Goal: Task Accomplishment & Management: Manage account settings

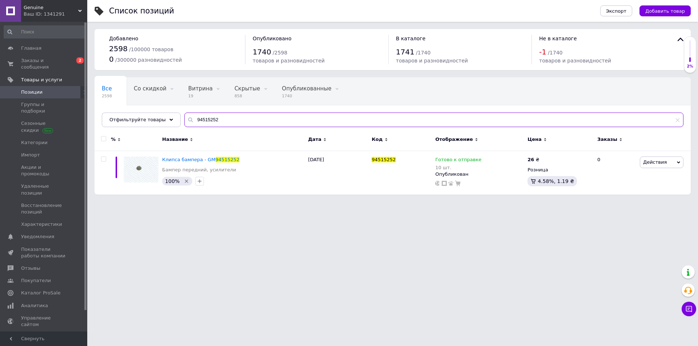
click at [219, 114] on input "94515252" at bounding box center [433, 120] width 499 height 15
paste input "30500"
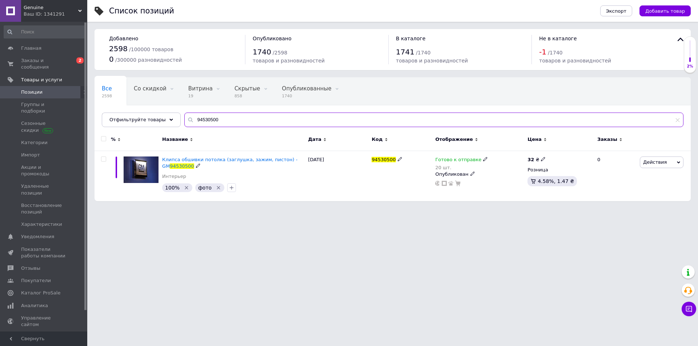
type input "94530500"
click at [235, 209] on html "Genuine Ваш ID: 1341291 Сайт Genuine Кабинет покупателя Проверить состояние сис…" at bounding box center [349, 104] width 698 height 209
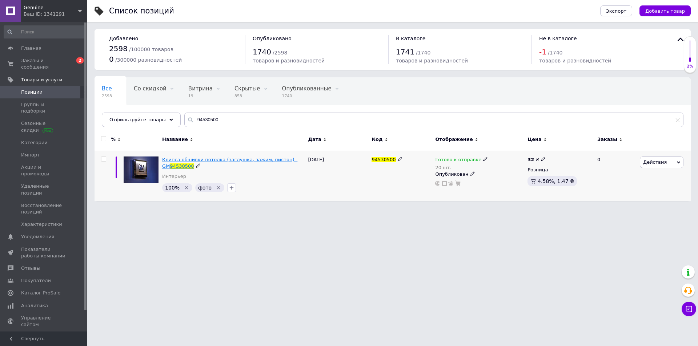
click at [241, 159] on span "Клипса обшивки потолка (заглушка, зажим, пистон) - GM" at bounding box center [229, 163] width 135 height 12
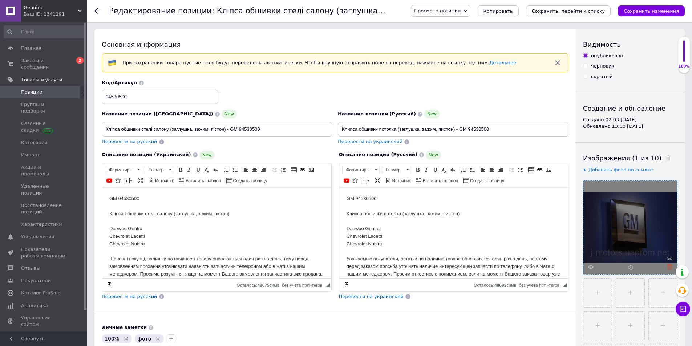
click at [671, 265] on use at bounding box center [669, 266] width 5 height 5
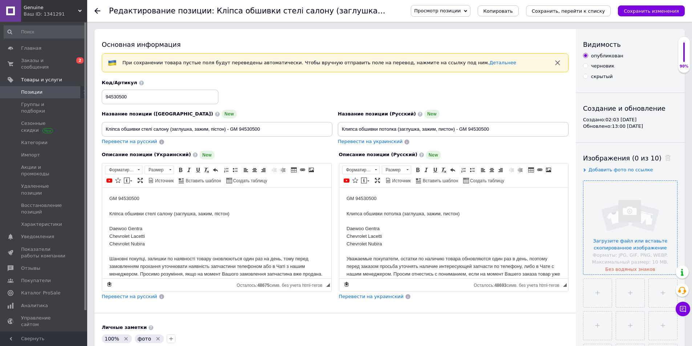
click at [619, 242] on input "file" at bounding box center [630, 228] width 94 height 94
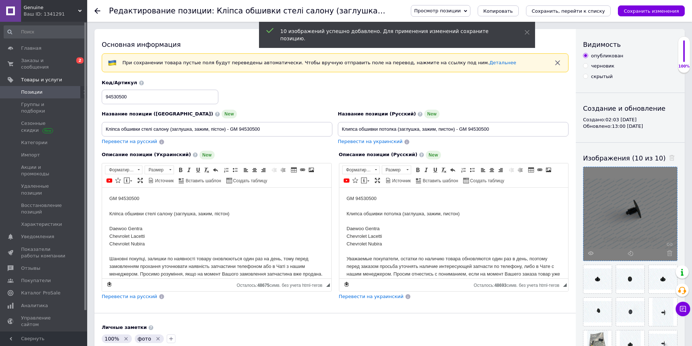
scroll to position [121, 0]
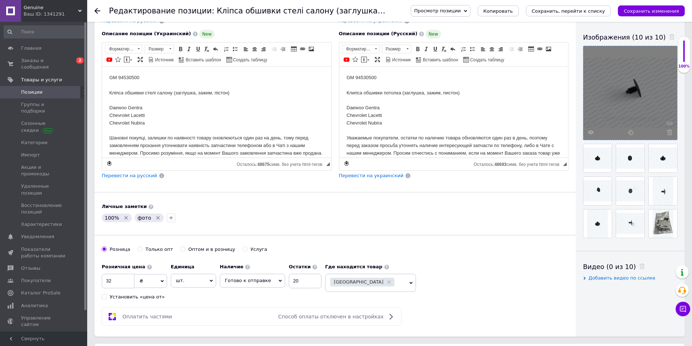
click at [155, 216] on icon "Удалить метку" at bounding box center [158, 218] width 6 height 6
click at [587, 12] on icon "Сохранить, перейти к списку" at bounding box center [568, 10] width 73 height 5
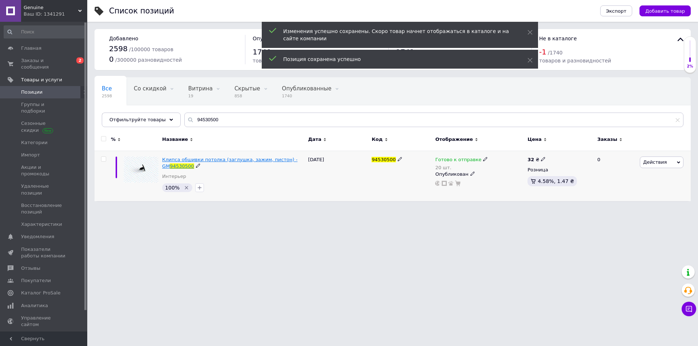
click at [205, 160] on span "Клипса обшивки потолка (заглушка, зажим, пистон) - GM" at bounding box center [229, 163] width 135 height 12
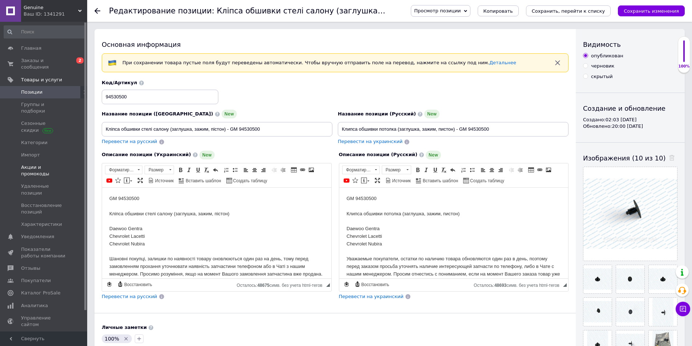
click at [12, 164] on span at bounding box center [10, 170] width 21 height 13
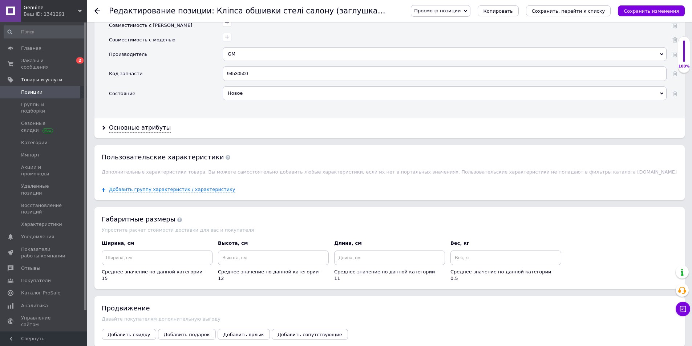
scroll to position [606, 0]
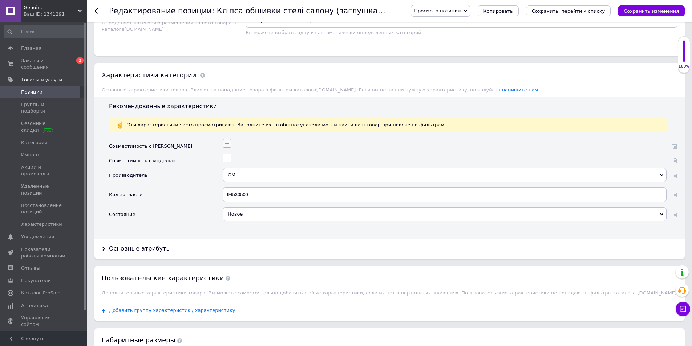
click at [226, 144] on icon "button" at bounding box center [227, 144] width 6 height 6
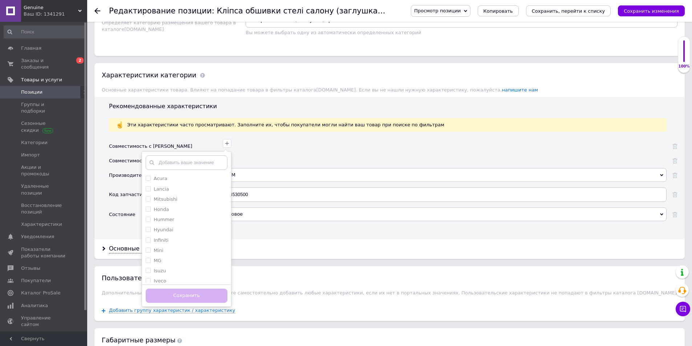
click at [203, 167] on input "text" at bounding box center [187, 162] width 82 height 15
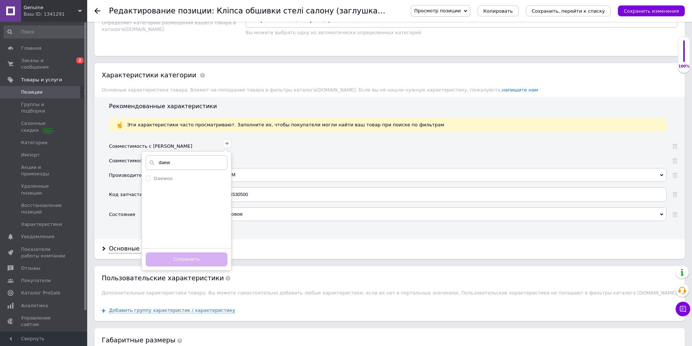
type input "daew"
click at [181, 185] on ul "Daewoo" at bounding box center [186, 210] width 89 height 73
click at [183, 180] on div "Daewoo" at bounding box center [187, 178] width 82 height 7
checkbox input "true"
click at [193, 164] on input "daew" at bounding box center [187, 162] width 82 height 15
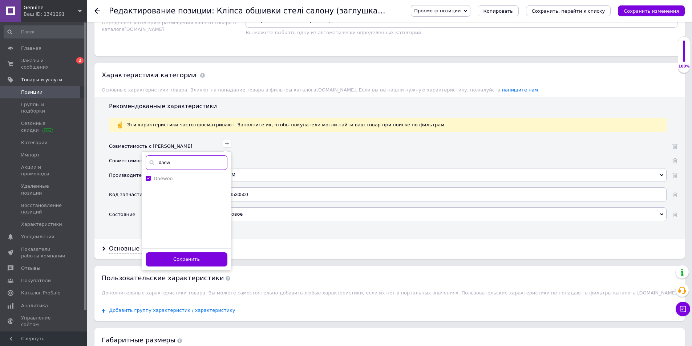
click at [193, 164] on input "daew" at bounding box center [187, 162] width 82 height 15
type input "che"
click at [169, 189] on label "Chevrolet" at bounding box center [165, 188] width 23 height 5
checkbox input "true"
click at [200, 261] on button "Сохранить" at bounding box center [187, 259] width 82 height 14
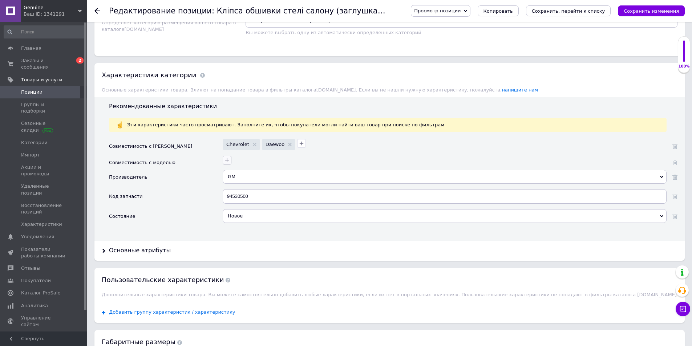
click at [228, 161] on icon "button" at bounding box center [227, 160] width 6 height 6
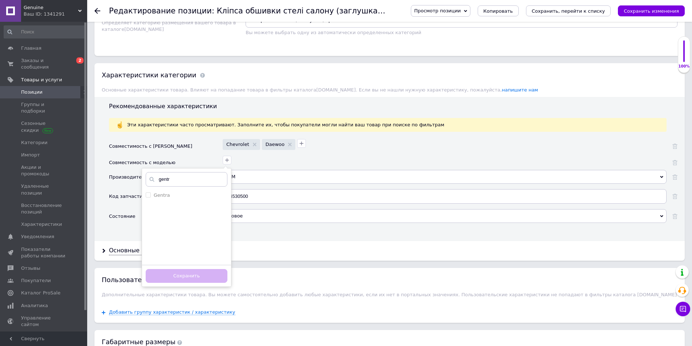
type input "gentr"
click at [162, 188] on div "gentr Gentra Добавить ваше значение gentr Сохранить" at bounding box center [187, 227] width 90 height 119
click at [162, 197] on label "Gentra" at bounding box center [162, 195] width 16 height 5
checkbox input "true"
click at [178, 180] on input "gentr" at bounding box center [187, 179] width 82 height 15
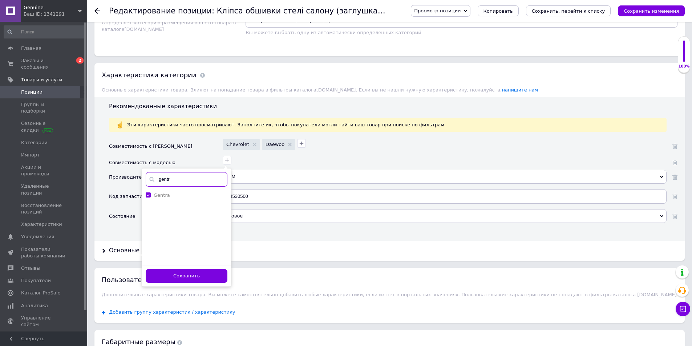
click at [178, 180] on input "gentr" at bounding box center [187, 179] width 82 height 15
type input "lace"
click at [167, 196] on div "Lacetti" at bounding box center [187, 195] width 82 height 7
checkbox input "true"
click at [179, 177] on input "lace" at bounding box center [187, 179] width 82 height 15
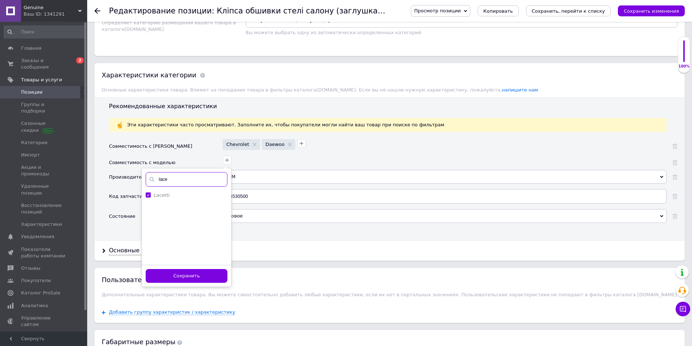
click at [179, 177] on input "lace" at bounding box center [187, 179] width 82 height 15
type input "nubi"
click at [163, 193] on label "Nubira" at bounding box center [162, 195] width 16 height 5
checkbox input "true"
click at [198, 282] on div "Сохранить" at bounding box center [186, 276] width 89 height 22
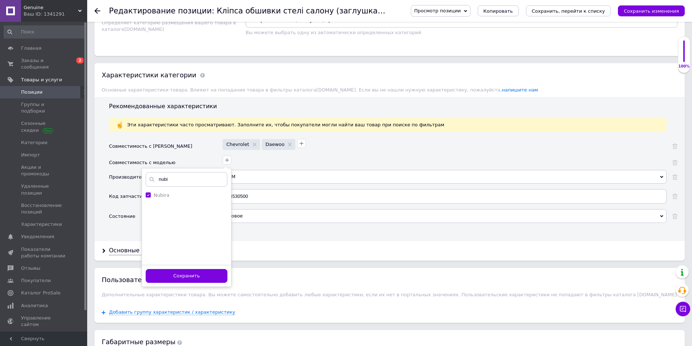
drag, startPoint x: 201, startPoint y: 280, endPoint x: 214, endPoint y: 276, distance: 13.9
click at [202, 279] on button "Сохранить" at bounding box center [187, 276] width 82 height 14
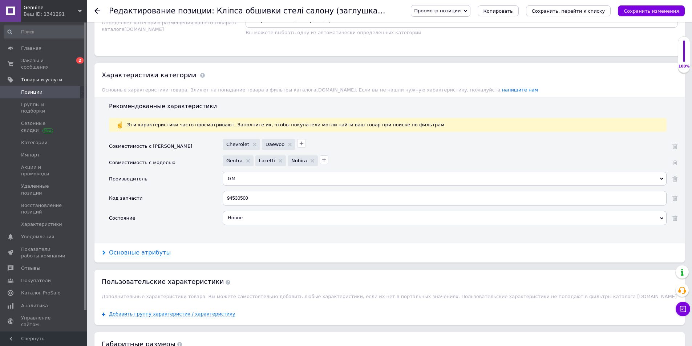
click at [149, 252] on div "Основные атрибуты" at bounding box center [140, 253] width 62 height 8
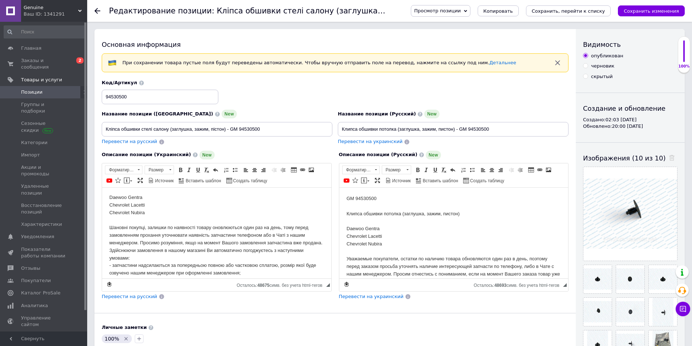
scroll to position [0, 0]
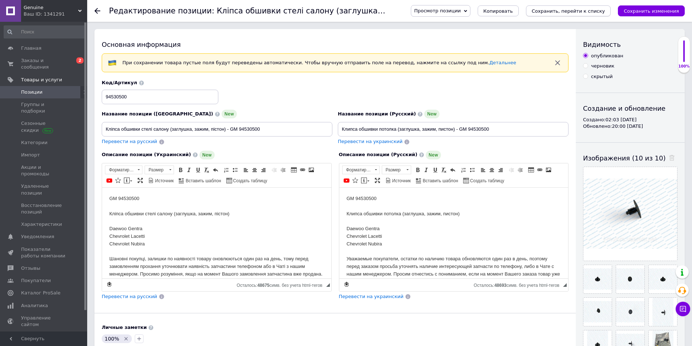
click at [585, 15] on button "Сохранить, перейти к списку" at bounding box center [568, 10] width 85 height 11
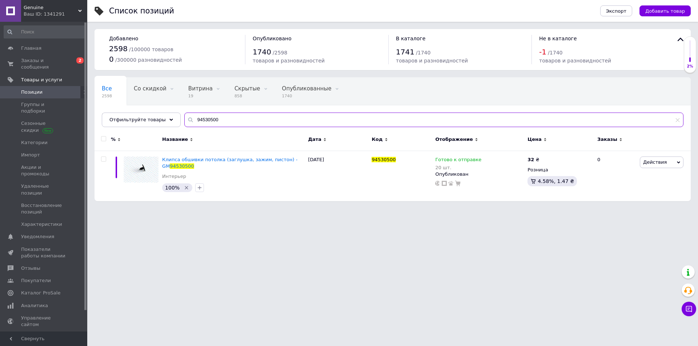
click at [216, 113] on input "94530500" at bounding box center [433, 120] width 499 height 15
paste input "797519"
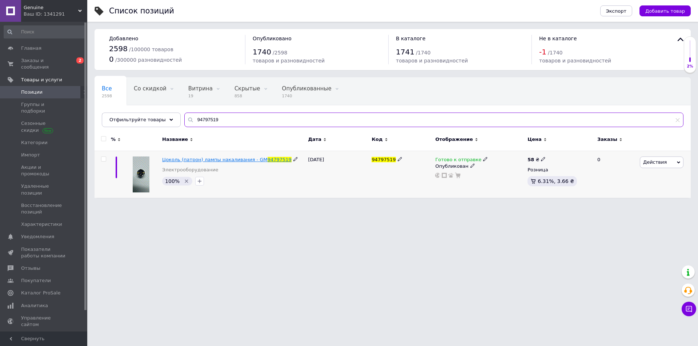
type input "94797519"
click at [229, 159] on span "Цоколь (патрон) лампы накаливания - GM" at bounding box center [214, 159] width 105 height 5
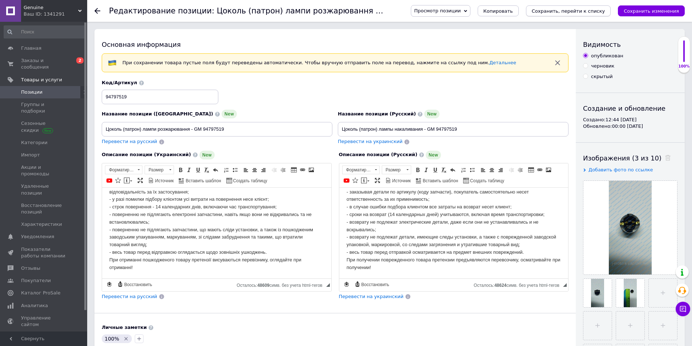
click at [561, 10] on icon "Сохранить, перейти к списку" at bounding box center [568, 10] width 73 height 5
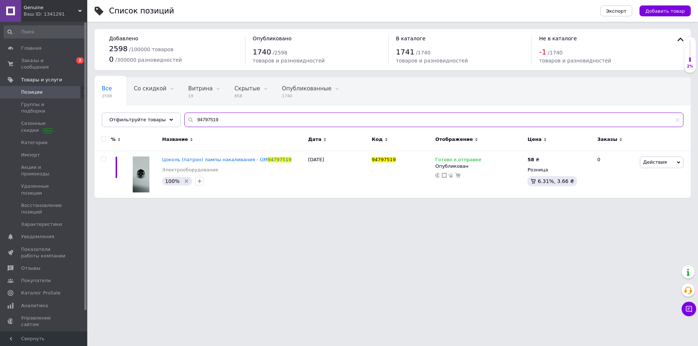
click at [207, 118] on input "94797519" at bounding box center [433, 120] width 499 height 15
paste input "20"
type input "94797520"
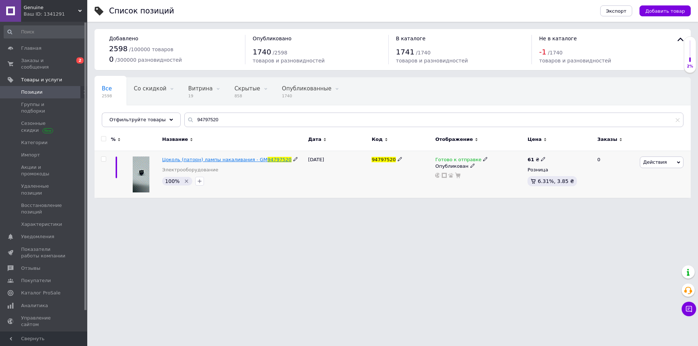
click at [229, 162] on span "Цоколь (паторн) лампы накаливания - GM" at bounding box center [214, 159] width 105 height 5
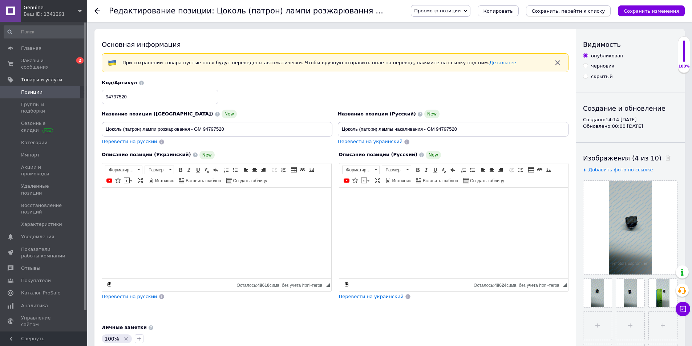
click at [578, 12] on icon "Сохранить, перейти к списку" at bounding box center [568, 10] width 73 height 5
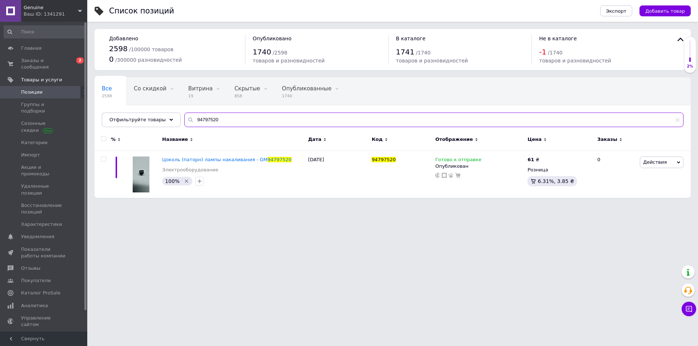
click at [215, 120] on input "94797520" at bounding box center [433, 120] width 499 height 15
drag, startPoint x: 215, startPoint y: 120, endPoint x: 206, endPoint y: 122, distance: 9.0
click at [206, 122] on input "94797520" at bounding box center [433, 120] width 499 height 15
paste input "535597"
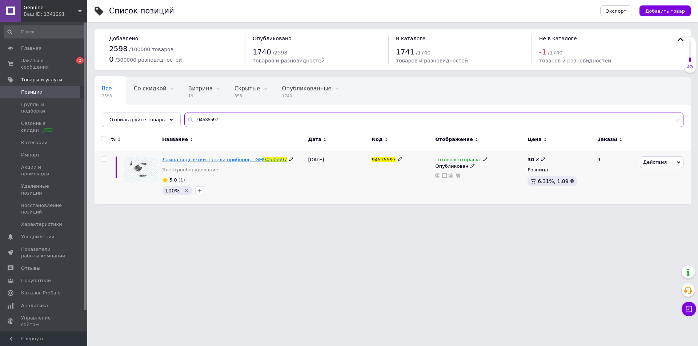
type input "94535597"
click at [228, 160] on span "Лампа подсветки панели приборов - GM" at bounding box center [212, 159] width 101 height 5
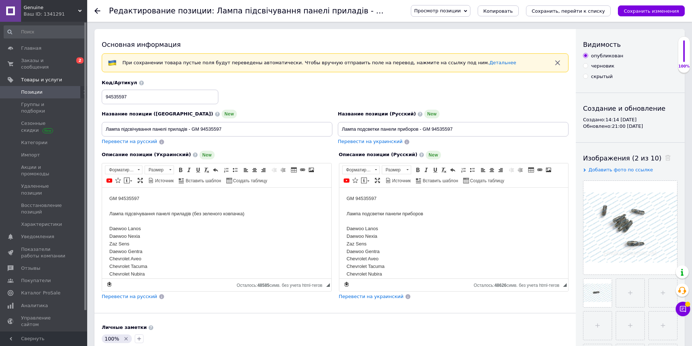
drag, startPoint x: 578, startPoint y: 11, endPoint x: 573, endPoint y: 11, distance: 4.4
click at [577, 11] on icon "Сохранить, перейти к списку" at bounding box center [568, 10] width 73 height 5
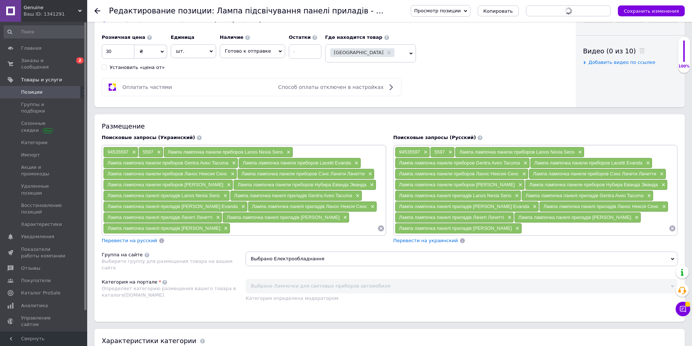
scroll to position [363, 0]
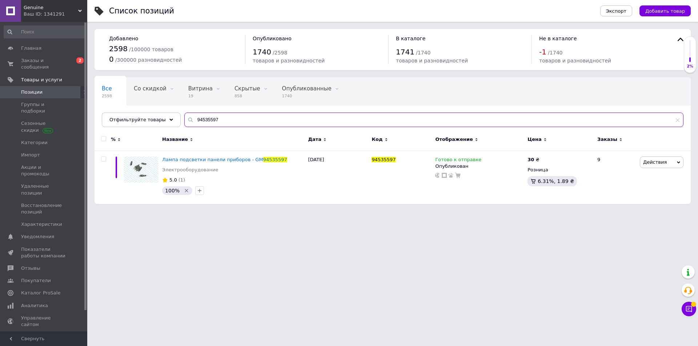
click at [211, 119] on input "94535597" at bounding box center [433, 120] width 499 height 15
paste input "6567535"
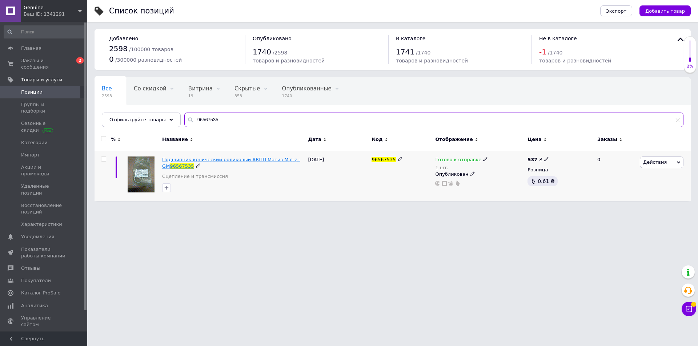
type input "96567535"
click at [176, 160] on span "Подшипник конический роликовый АКПП Матиз Matiz - GM" at bounding box center [231, 163] width 138 height 12
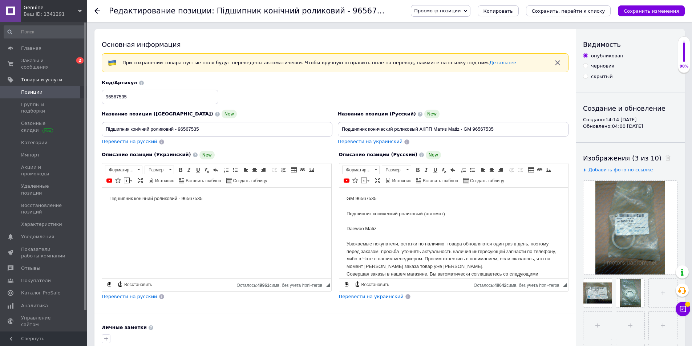
click at [384, 226] on body "GM 96567535 Подшипник конический роликовый (автомат) Daewoo Matiz Уважаемые пок…" at bounding box center [453, 293] width 215 height 197
click at [679, 304] on button "Чат с покупателем" at bounding box center [683, 309] width 15 height 15
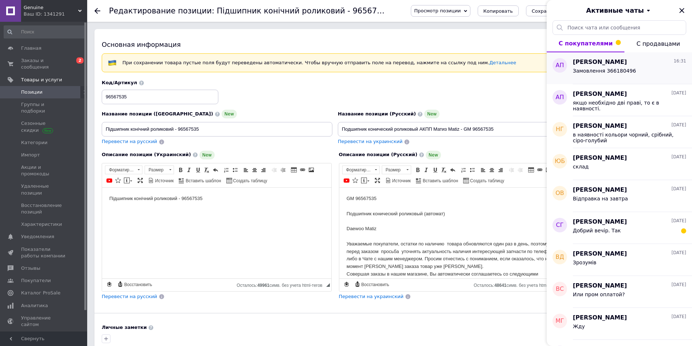
click at [633, 66] on div "Замовлення 366180496" at bounding box center [629, 72] width 113 height 12
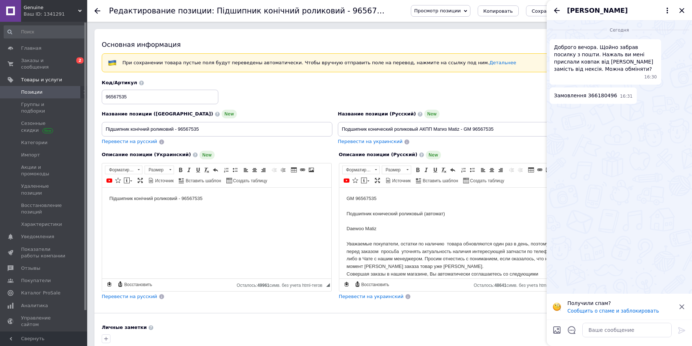
click at [559, 11] on icon "Назад" at bounding box center [557, 10] width 9 height 9
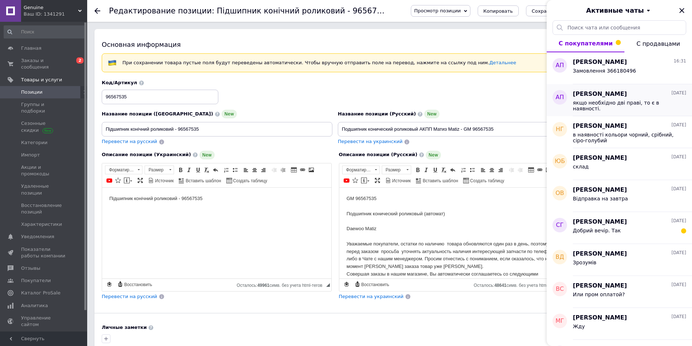
click at [653, 104] on span "якщо необхідно дві праві, то є в наявності." at bounding box center [624, 106] width 103 height 12
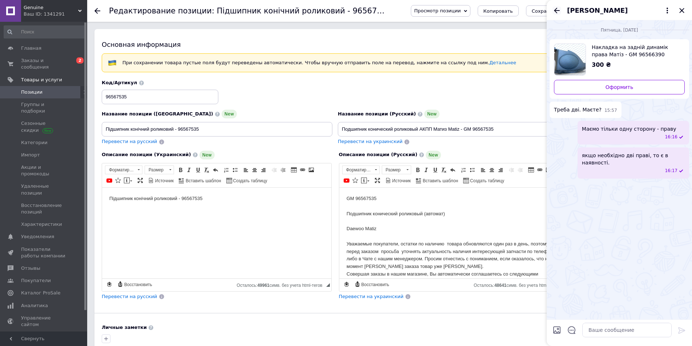
click at [555, 10] on icon "Назад" at bounding box center [557, 10] width 6 height 5
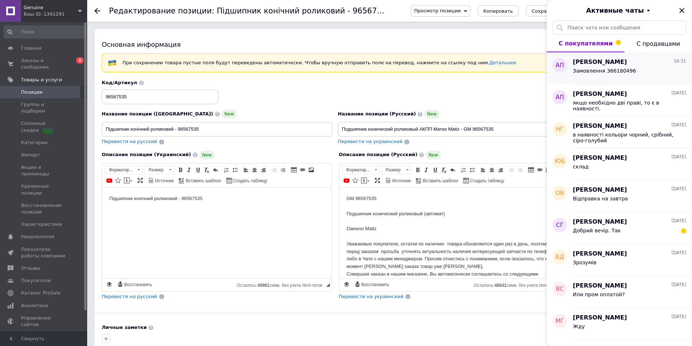
click at [579, 57] on div "[PERSON_NAME] 16:31 Замовлення 366180496" at bounding box center [632, 68] width 119 height 32
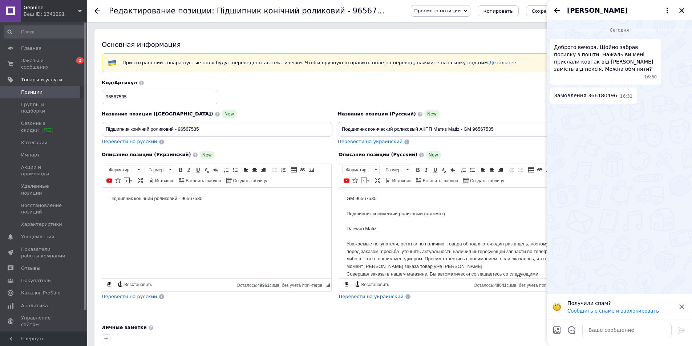
click at [407, 230] on body "GM 96567535 Подшипник конический роликовый (автомат) Daewoo Matiz Уважаемые пок…" at bounding box center [453, 293] width 215 height 197
drag, startPoint x: 424, startPoint y: 213, endPoint x: 470, endPoint y: 219, distance: 46.6
click at [470, 219] on body "GM 96567535 Подшипник конический роликовый (автомат) Daewoo Matiz A/T Уважаемые…" at bounding box center [453, 293] width 215 height 197
copy body "(автомат)"
drag, startPoint x: 378, startPoint y: 227, endPoint x: 392, endPoint y: 229, distance: 13.9
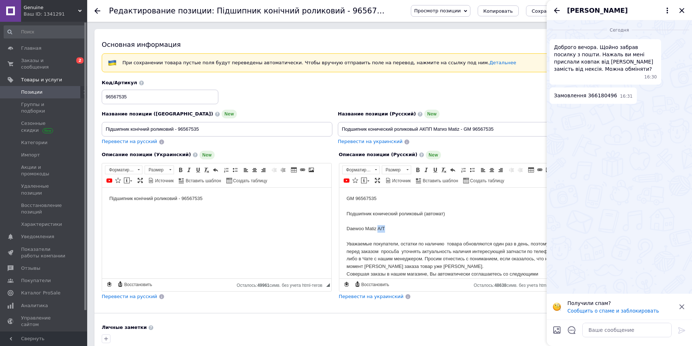
click at [392, 229] on body "GM 96567535 Подшипник конический роликовый (автомат) Daewoo Matiz A/T Уважаемые…" at bounding box center [453, 293] width 215 height 197
click at [684, 10] on icon "Закрыть" at bounding box center [682, 10] width 9 height 9
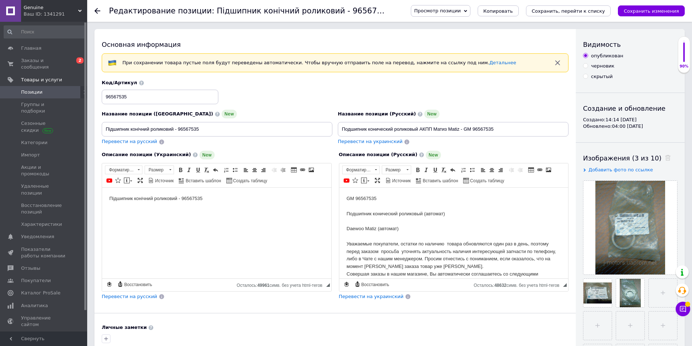
click at [401, 195] on body "GM 96567535 Подшипник конический роликовый (автомат) Daewoo Matiz (автомат) Ува…" at bounding box center [453, 293] width 215 height 197
click at [453, 127] on input "Подшипник конический роликовый АКПП Матиз Matiz - GM 96567535" at bounding box center [453, 129] width 231 height 15
click at [453, 126] on input "Подшипник конический роликовый АКПП Матиз Matiz - GM 96567535" at bounding box center [453, 129] width 231 height 15
type input "Подшипник конический роликовый АКПП Матиз - GM 96567535"
click at [174, 130] on input "Підшипник конічний роликовий - 96567535" at bounding box center [217, 129] width 231 height 15
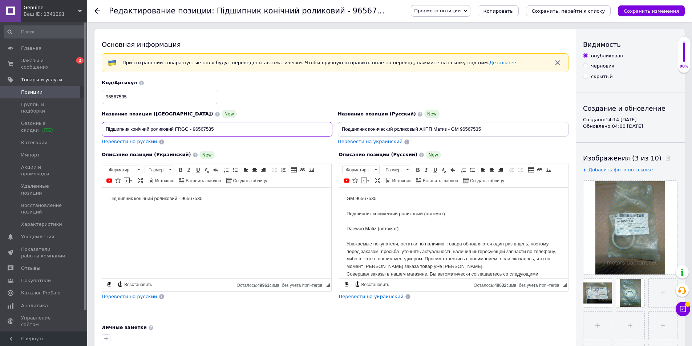
drag, startPoint x: 176, startPoint y: 129, endPoint x: 189, endPoint y: 129, distance: 12.7
click at [189, 129] on input "Підшипник конічний роликовий FRGG - 96567535" at bounding box center [217, 129] width 231 height 15
click at [456, 130] on input "Подшипник конический роликовый АКПП Матиз - GM 96567535" at bounding box center [453, 129] width 231 height 15
click at [456, 129] on input "Подшипник конический роликовый АКПП Матиз - GM 96567535" at bounding box center [453, 129] width 231 height 15
click at [205, 128] on input "Підшипник конічний роликовий АКПП Матіз - 96567535" at bounding box center [217, 129] width 231 height 15
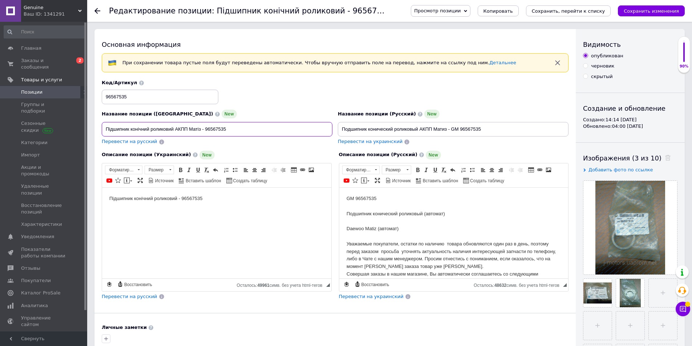
paste input "GM"
type input "Підшипник конічний роликовий АКПП Матіз - GM 96567535"
click at [682, 310] on icon at bounding box center [682, 309] width 7 height 7
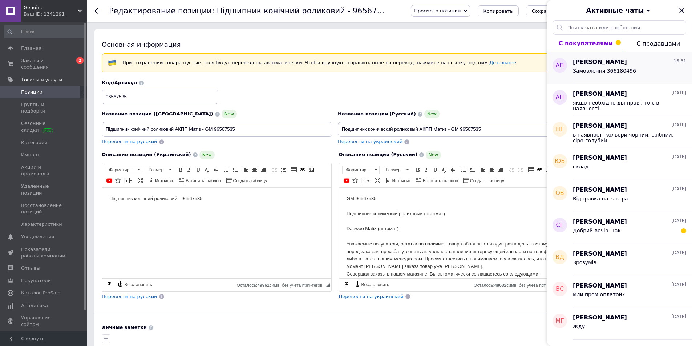
click at [603, 81] on div "[PERSON_NAME] 16:31 Замовлення 366180496" at bounding box center [632, 68] width 119 height 32
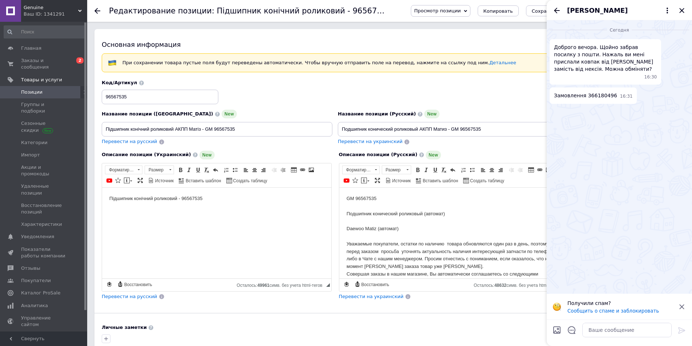
click at [553, 5] on div "[PERSON_NAME]" at bounding box center [619, 10] width 145 height 20
click at [557, 12] on icon "Назад" at bounding box center [557, 10] width 9 height 9
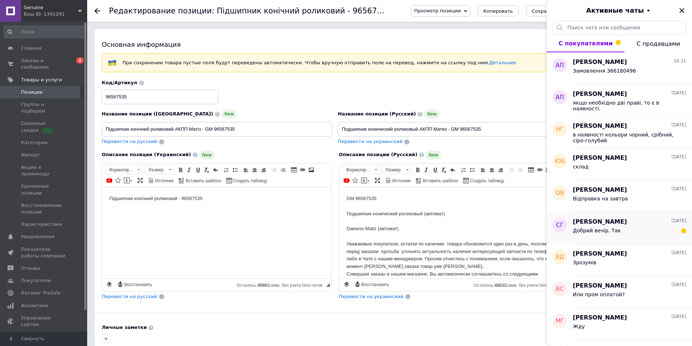
click at [626, 229] on div "Добрий вечір. Так" at bounding box center [629, 232] width 113 height 12
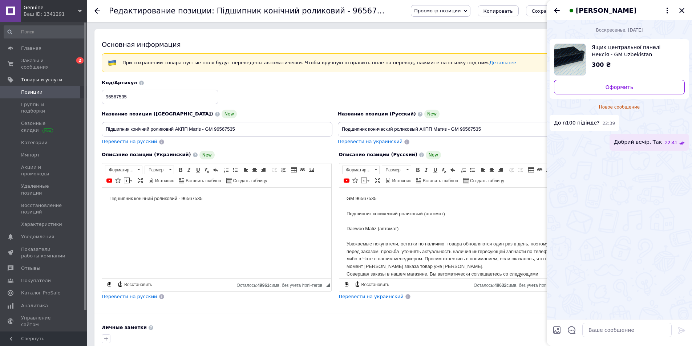
click at [558, 10] on icon "Назад" at bounding box center [557, 10] width 9 height 9
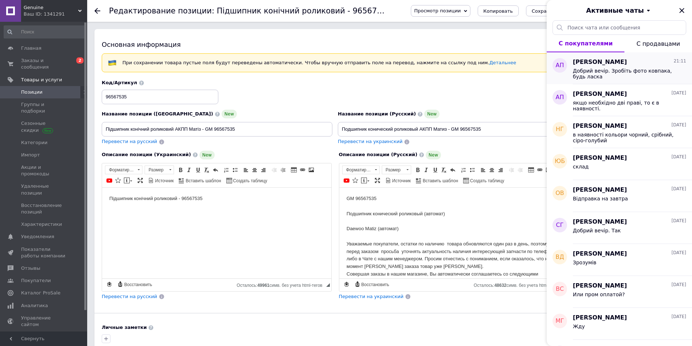
click at [634, 60] on div "[PERSON_NAME] 21:11" at bounding box center [629, 62] width 113 height 8
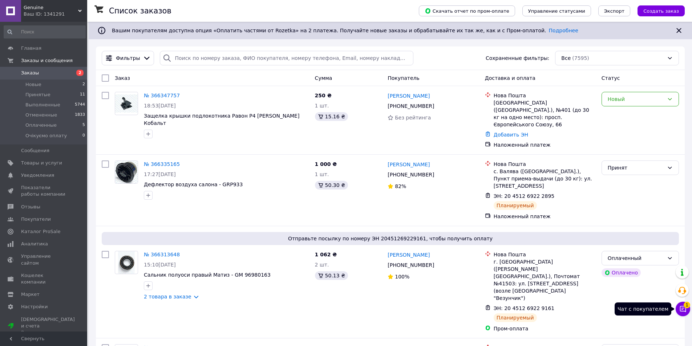
click at [686, 311] on icon at bounding box center [683, 309] width 6 height 6
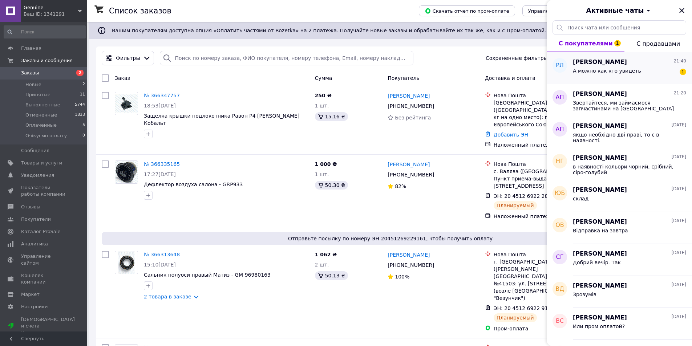
click at [597, 66] on div "А можно как кто увидеть 1" at bounding box center [629, 72] width 113 height 12
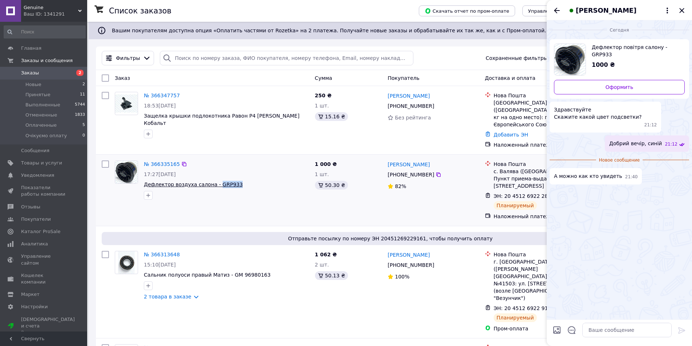
drag, startPoint x: 237, startPoint y: 176, endPoint x: 213, endPoint y: 179, distance: 24.6
click at [213, 181] on span "Дефлектор воздуха салона - GRP933" at bounding box center [226, 184] width 165 height 7
copy span "GRP933"
click at [65, 164] on span "Товары и услуги" at bounding box center [44, 163] width 46 height 7
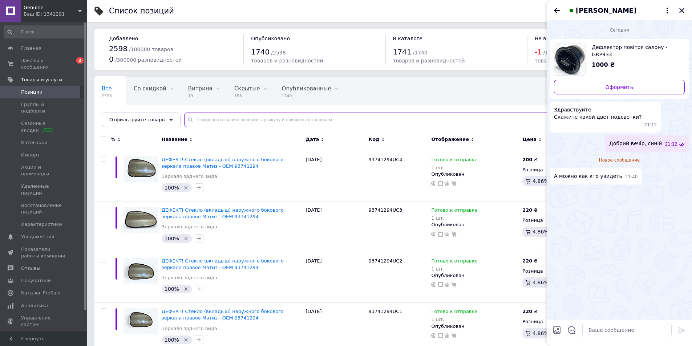
click at [223, 121] on input "text" at bounding box center [430, 120] width 493 height 15
paste input "GRP933"
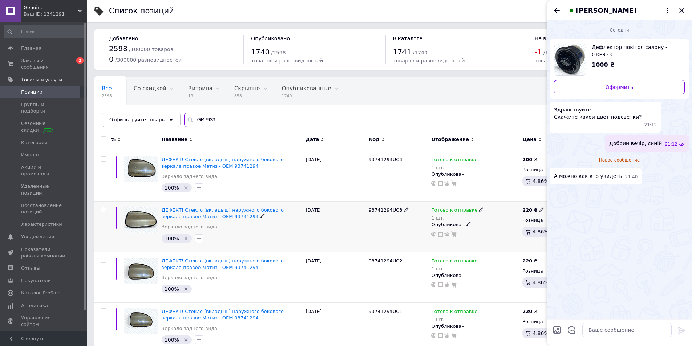
type input "GRP933"
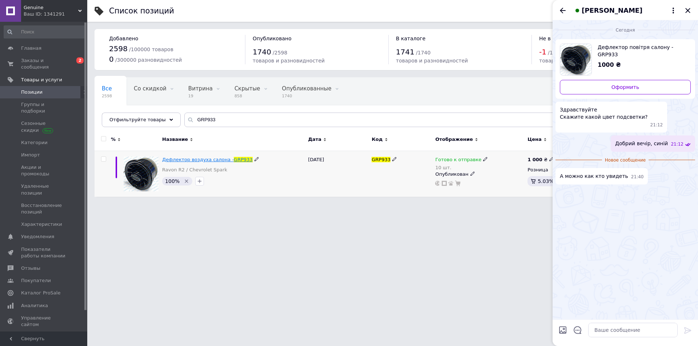
click at [218, 161] on span "Дефлектор воздуха салона -" at bounding box center [198, 159] width 72 height 5
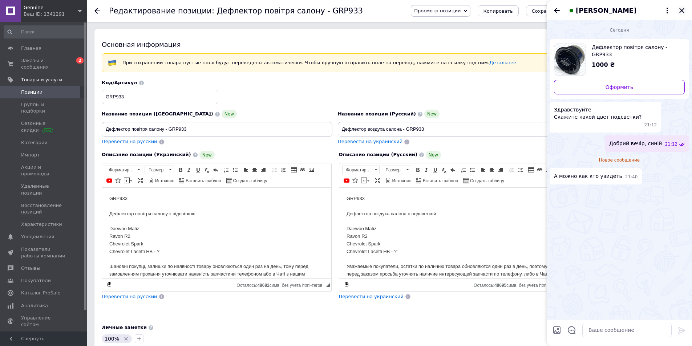
click at [679, 12] on icon "Закрыть" at bounding box center [682, 10] width 9 height 9
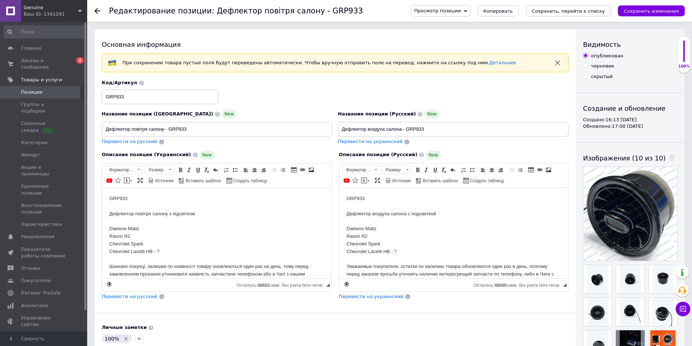
scroll to position [121, 0]
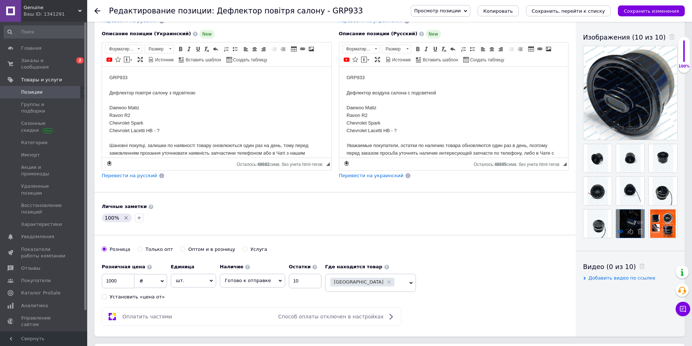
click at [622, 233] on use at bounding box center [620, 232] width 5 height 4
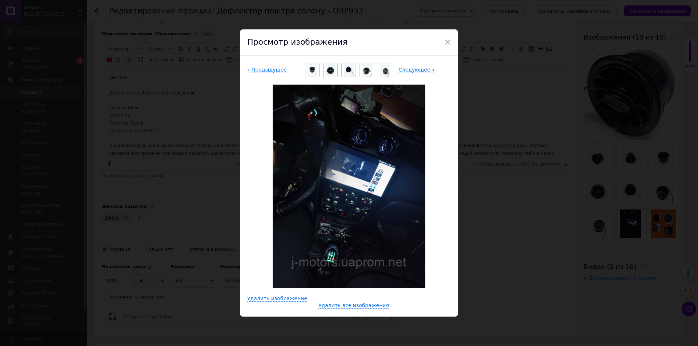
click at [528, 182] on div "× Просмотр изображения ← Предыдущее Следующее → Удалить изображение Удалить все…" at bounding box center [349, 173] width 698 height 346
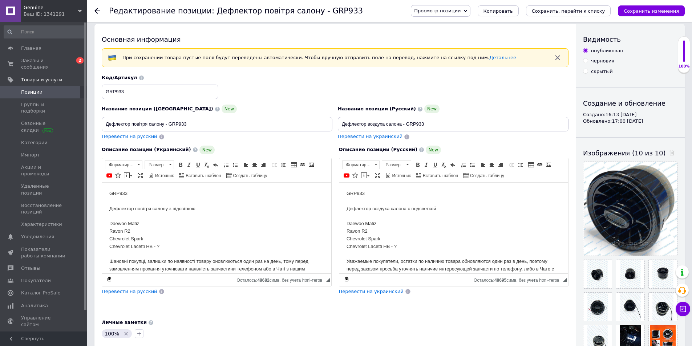
scroll to position [0, 0]
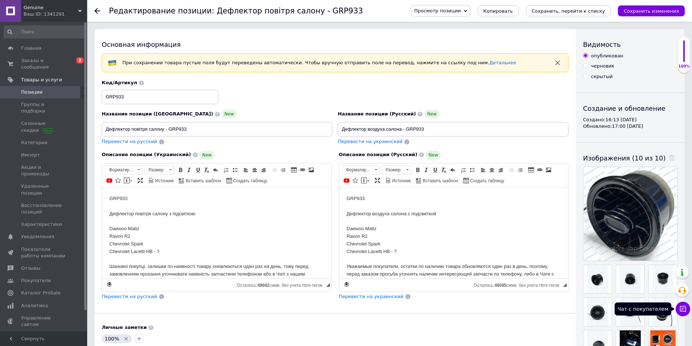
click at [679, 308] on icon at bounding box center [682, 309] width 7 height 7
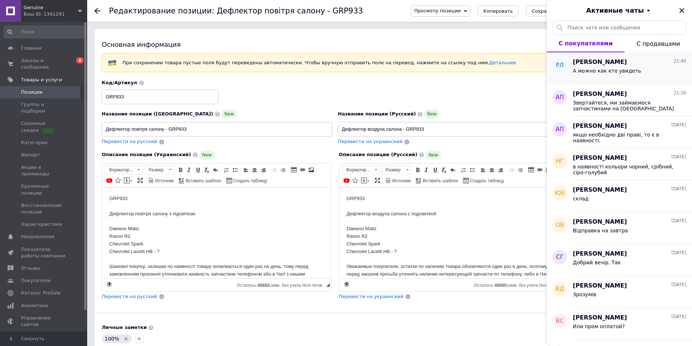
click at [623, 80] on div "Родион Ламзин 21:40 А можно как кто увидеть" at bounding box center [632, 68] width 119 height 32
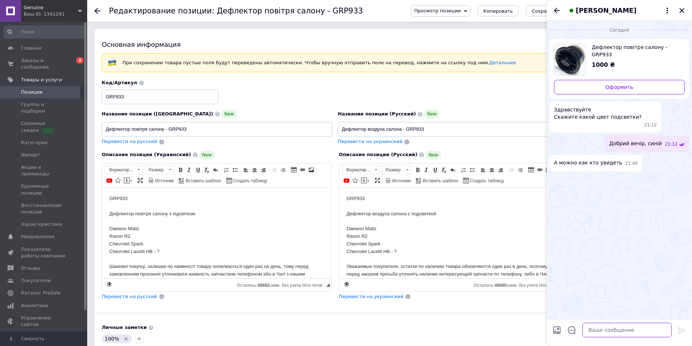
click at [605, 333] on textarea at bounding box center [626, 330] width 89 height 15
type textarea "в доданих фото ' ;bdbq ghbrkfl"
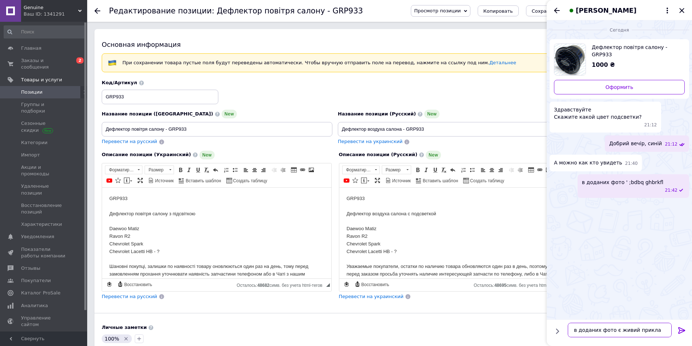
type textarea "в доданих фото є живий приклад"
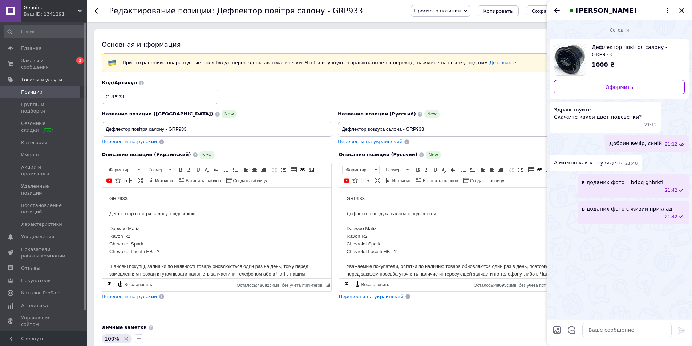
drag, startPoint x: 637, startPoint y: 175, endPoint x: 639, endPoint y: 183, distance: 8.3
click at [638, 183] on div "в доданих фото ' ;bdbq ghbrkfl 21:42" at bounding box center [634, 186] width 112 height 24
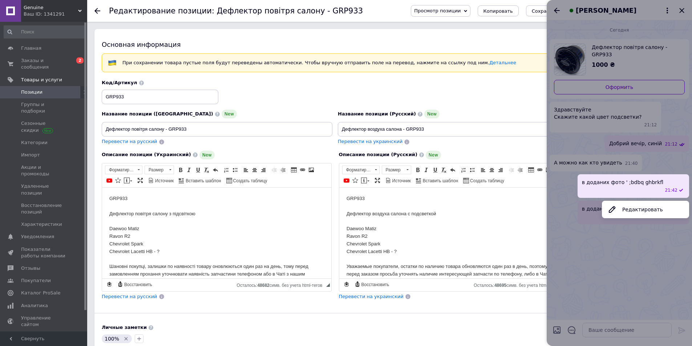
click at [644, 179] on div "в доданих фото ' ;bdbq ghbrkfl 21:42" at bounding box center [634, 186] width 112 height 24
click at [642, 202] on button "Редактировать" at bounding box center [645, 209] width 87 height 15
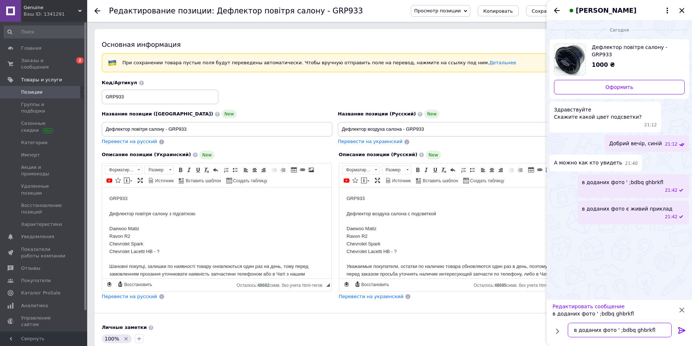
drag, startPoint x: 651, startPoint y: 331, endPoint x: 583, endPoint y: 345, distance: 69.7
click at [583, 345] on div "Редактировать сообщение в доданих фото ' ;bdbq ghbrkfl в доданих фото ' ;bdbq g…" at bounding box center [619, 323] width 145 height 47
click at [591, 331] on textarea "в доданих фото ' ;bdbq ghbrkfl" at bounding box center [620, 330] width 104 height 15
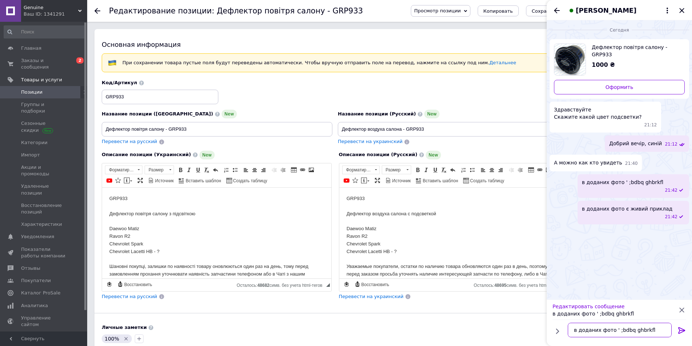
type textarea "."
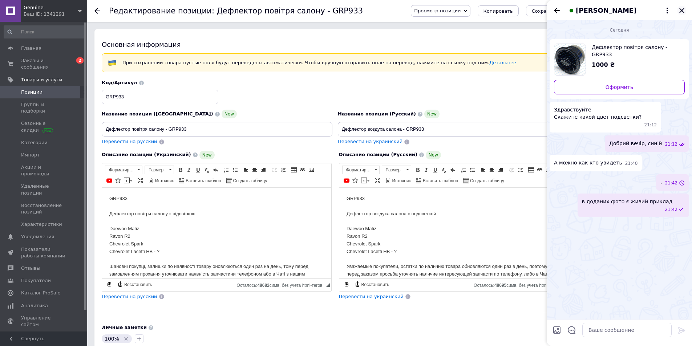
click at [684, 11] on icon "Закрыть" at bounding box center [682, 10] width 9 height 9
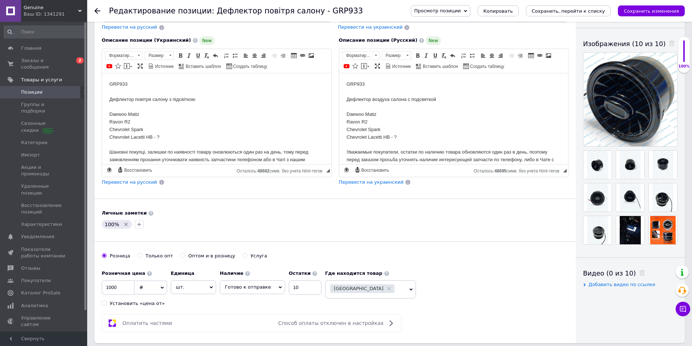
scroll to position [121, 0]
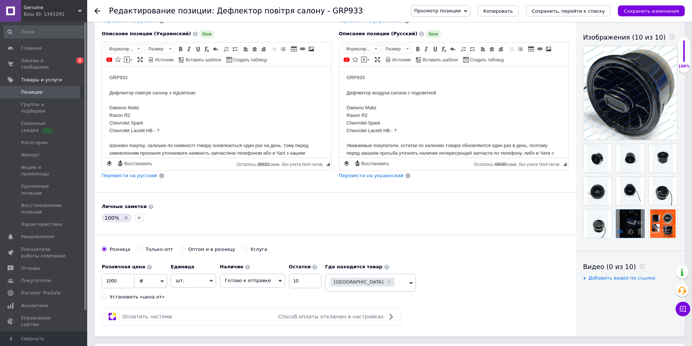
click at [622, 232] on use at bounding box center [620, 232] width 5 height 4
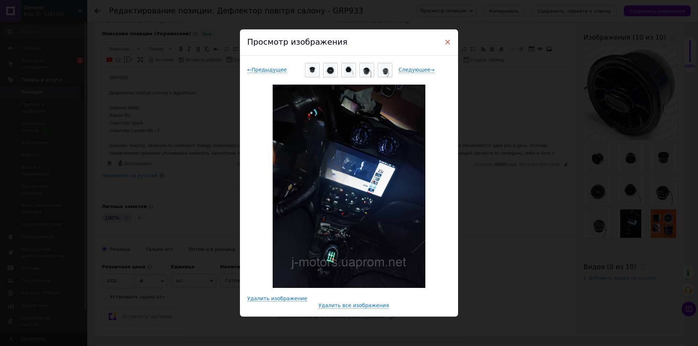
click at [447, 41] on span "×" at bounding box center [447, 42] width 7 height 12
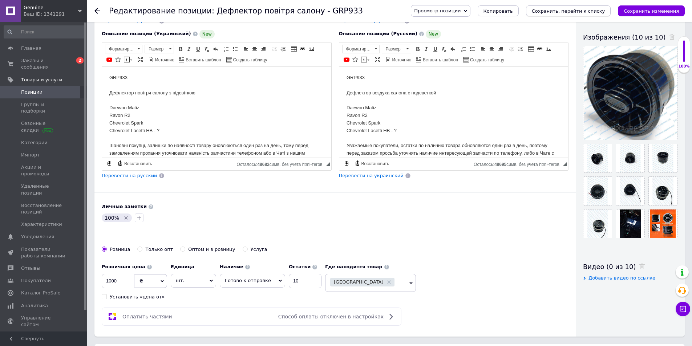
click at [564, 13] on icon "Сохранить, перейти к списку" at bounding box center [568, 10] width 73 height 5
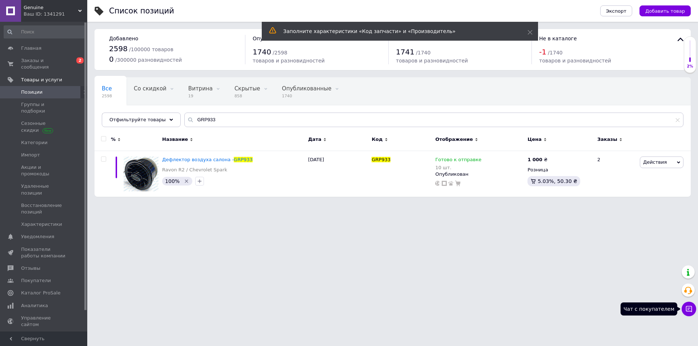
click at [688, 314] on button "Чат с покупателем" at bounding box center [688, 309] width 15 height 15
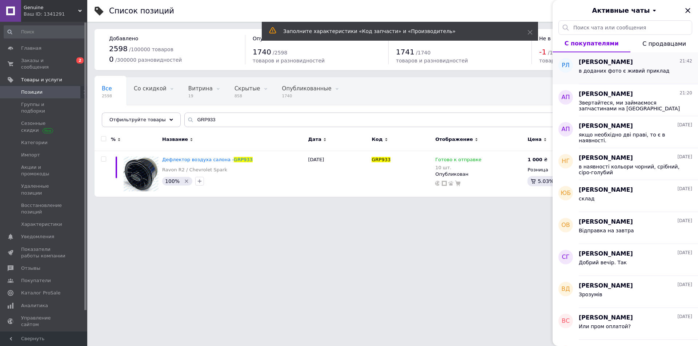
click at [598, 66] on div "в доданих фото є живий приклад" at bounding box center [634, 72] width 113 height 12
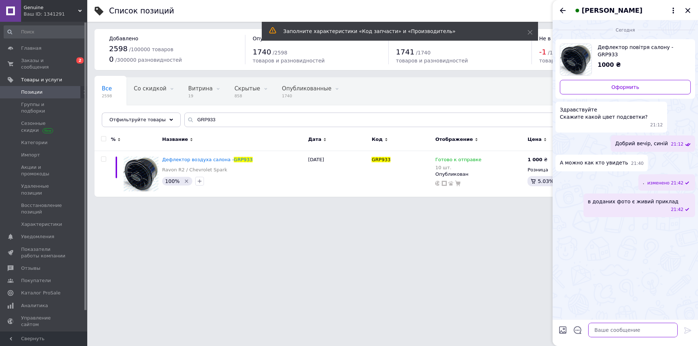
click at [602, 331] on textarea at bounding box center [632, 330] width 89 height 15
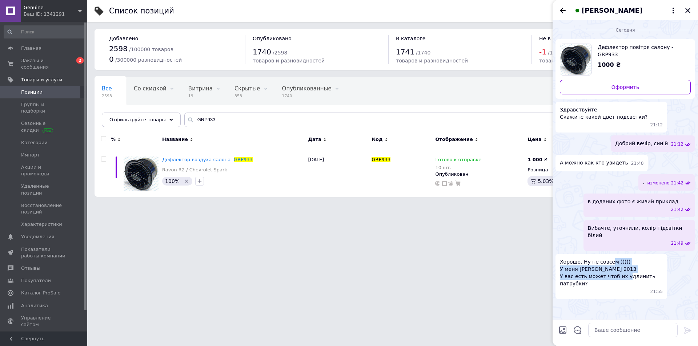
drag, startPoint x: 621, startPoint y: 251, endPoint x: 609, endPoint y: 240, distance: 16.4
click at [609, 258] on span "Хорошо. Ну не совсем ))))) У меня Шевроле Круз хетчбек 2013 У вас есть может чт…" at bounding box center [610, 272] width 103 height 29
click at [608, 258] on span "Хорошо. Ну не совсем ))))) У меня Шевроле Круз хетчбек 2013 У вас есть может чт…" at bounding box center [610, 272] width 103 height 29
click at [606, 258] on span "Хорошо. Ну не совсем ))))) У меня Шевроле Круз хетчбек 2013 У вас есть может чт…" at bounding box center [610, 272] width 103 height 29
click at [617, 326] on textarea at bounding box center [632, 330] width 89 height 15
